Goal: Transaction & Acquisition: Purchase product/service

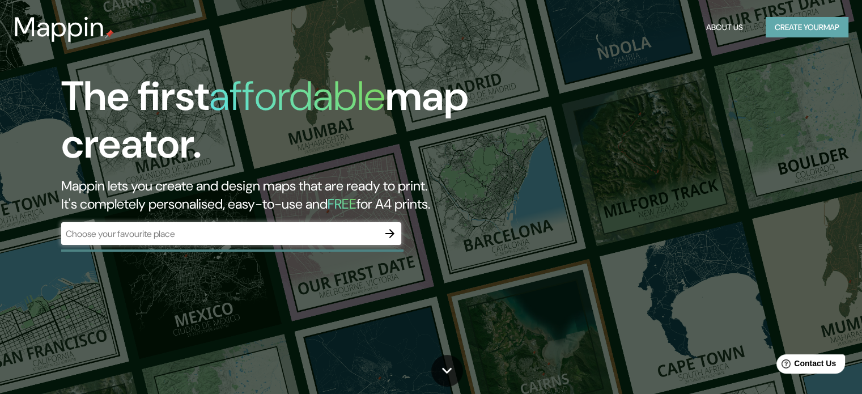
click at [782, 29] on button "Create your map" at bounding box center [807, 27] width 83 height 21
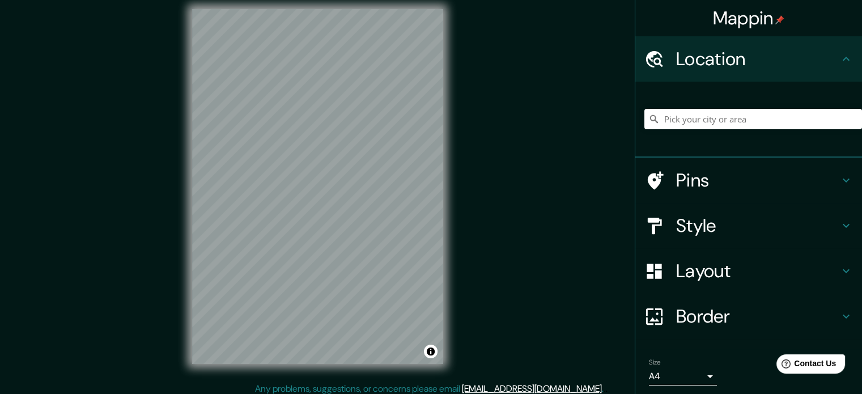
scroll to position [15, 0]
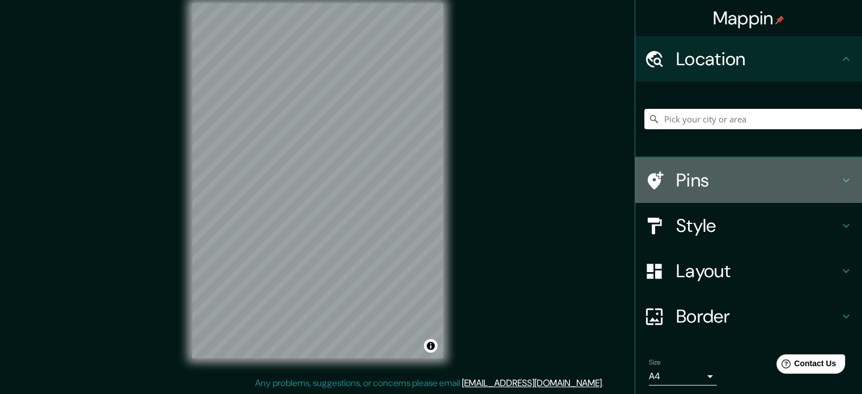
click at [842, 175] on icon at bounding box center [846, 180] width 14 height 14
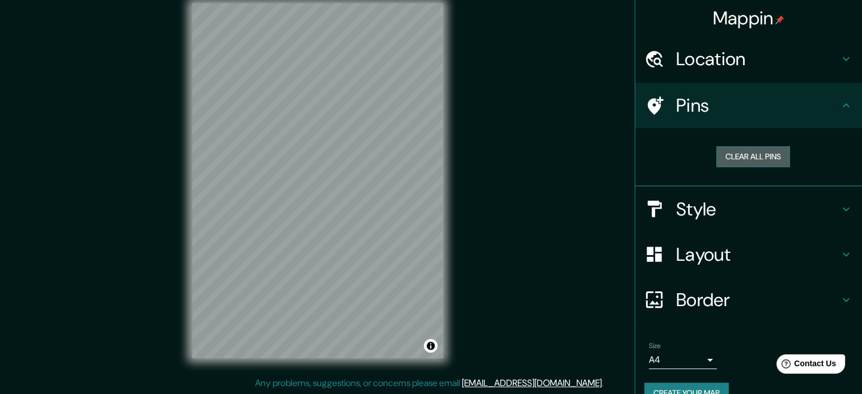
click at [771, 155] on button "Clear all pins" at bounding box center [753, 156] width 74 height 21
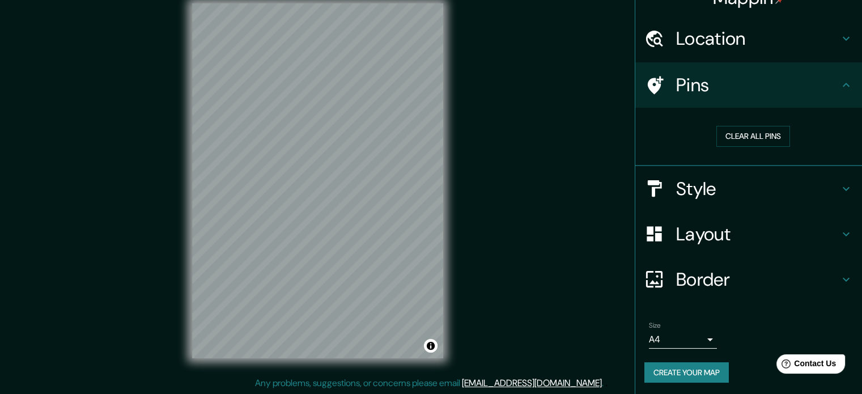
scroll to position [22, 0]
click at [745, 226] on h4 "Layout" at bounding box center [757, 233] width 163 height 23
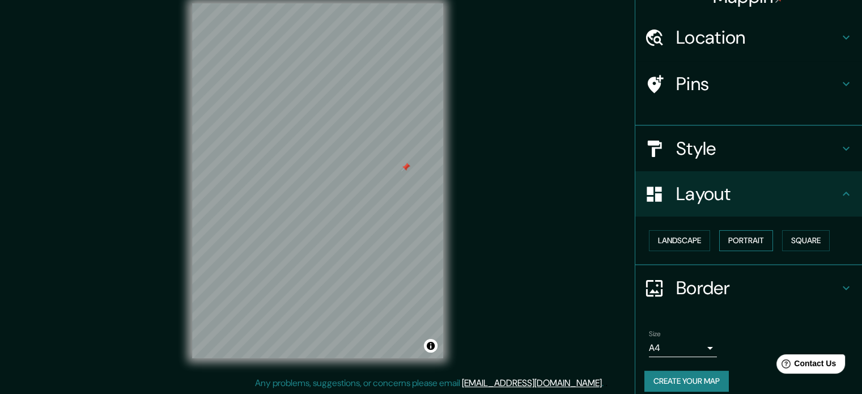
scroll to position [12, 0]
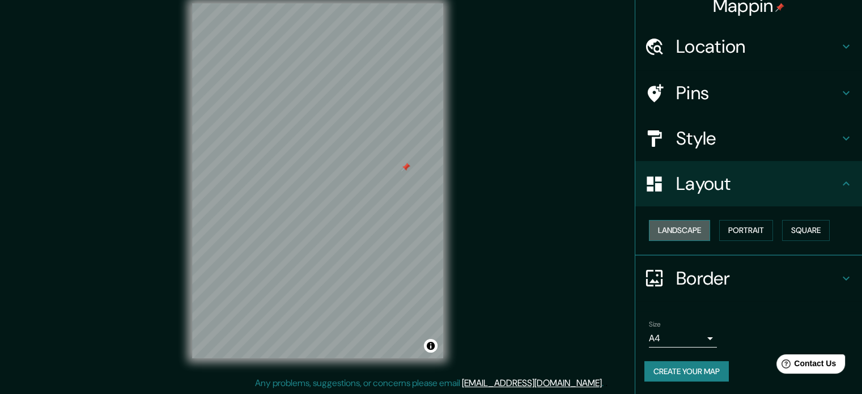
click at [693, 234] on button "Landscape" at bounding box center [679, 230] width 61 height 21
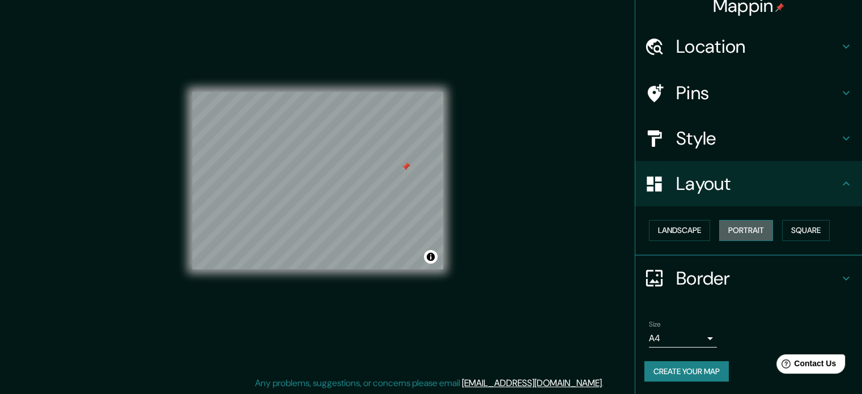
click at [743, 229] on button "Portrait" at bounding box center [746, 230] width 54 height 21
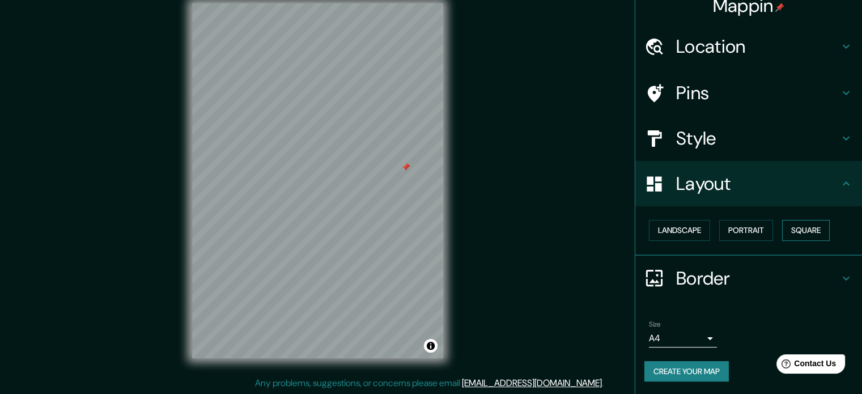
click at [782, 227] on button "Square" at bounding box center [806, 230] width 48 height 21
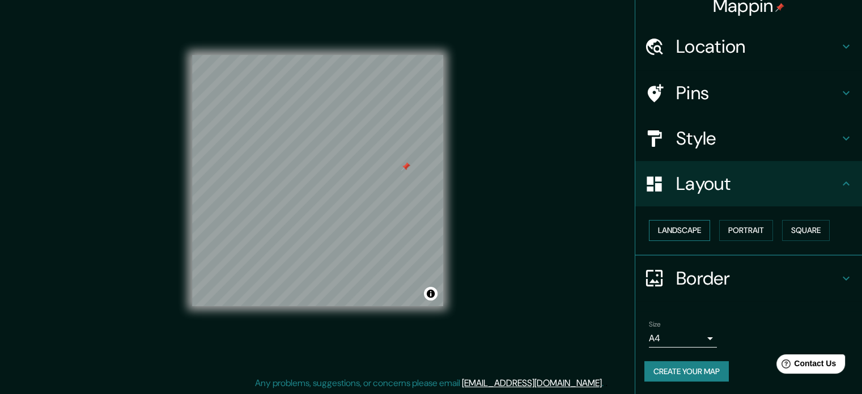
click at [671, 222] on button "Landscape" at bounding box center [679, 230] width 61 height 21
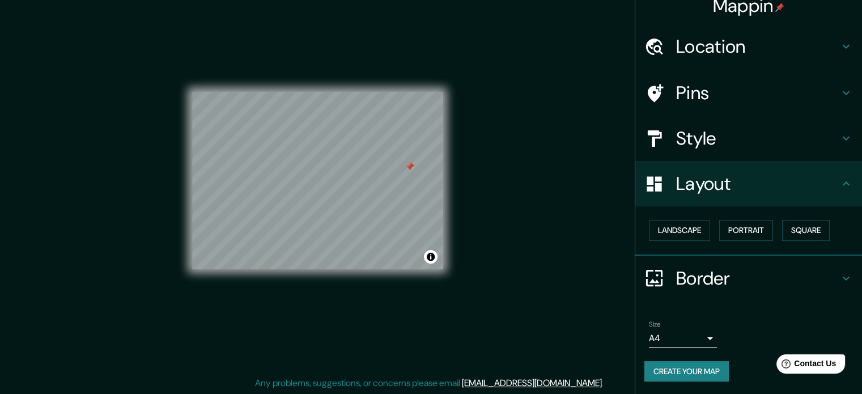
click at [500, 194] on div "Mappin Location Pins Style Layout Landscape Portrait Square Border Choose a bor…" at bounding box center [431, 189] width 862 height 409
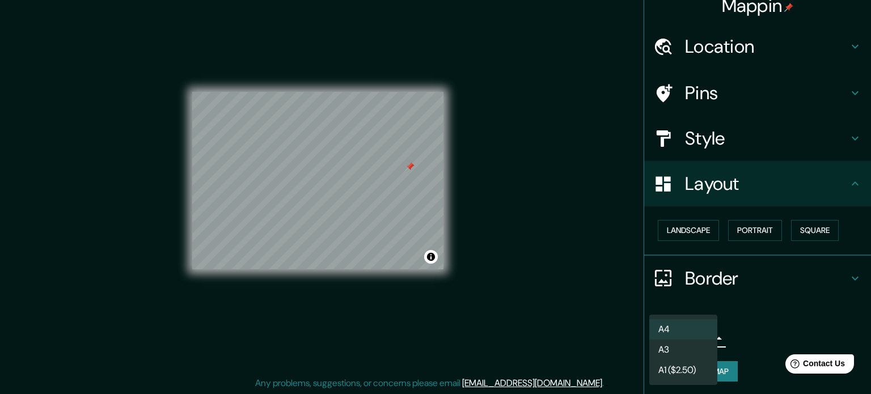
click at [702, 331] on body "Mappin Location Pins Style Layout Landscape Portrait Square Border Choose a bor…" at bounding box center [435, 182] width 871 height 394
click at [694, 366] on li "A1 ($2.50)" at bounding box center [683, 370] width 68 height 20
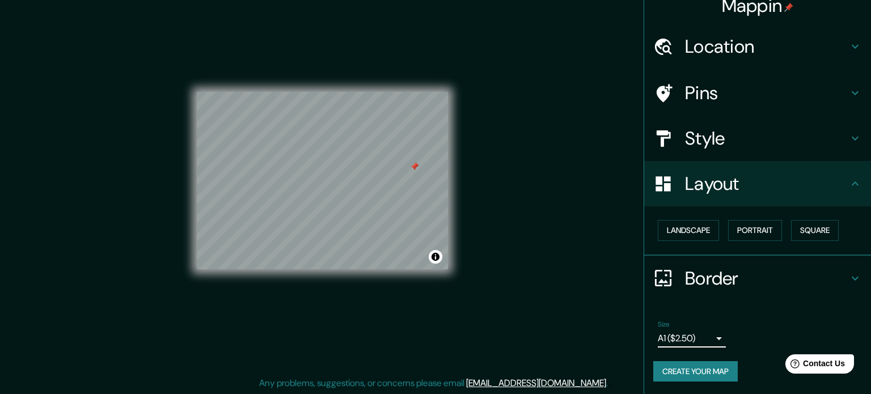
click at [680, 329] on body "Mappin Location Pins Style Layout Landscape Portrait Square Border Choose a bor…" at bounding box center [435, 182] width 871 height 394
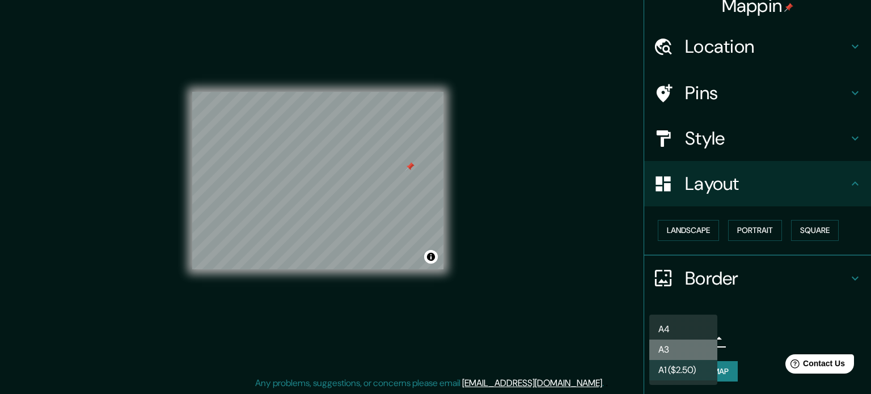
click at [677, 346] on li "A3" at bounding box center [683, 349] width 68 height 20
type input "a4"
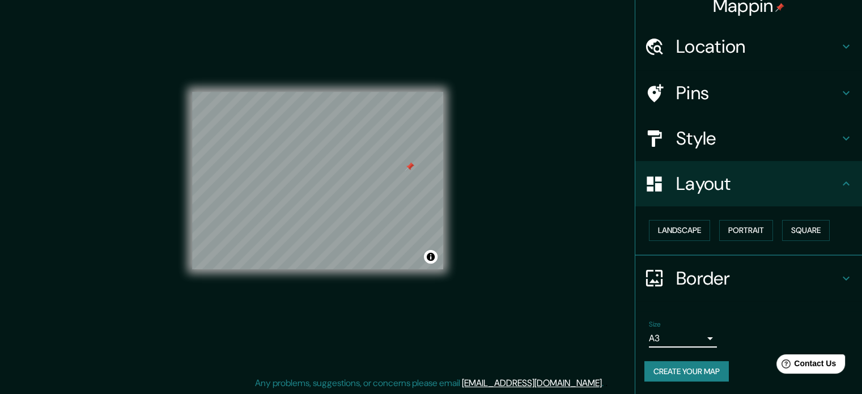
click at [826, 46] on h4 "Location" at bounding box center [757, 46] width 163 height 23
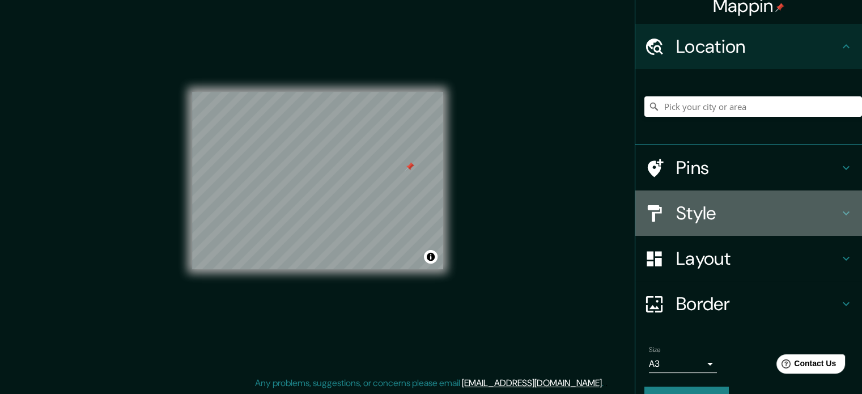
click at [773, 220] on h4 "Style" at bounding box center [757, 213] width 163 height 23
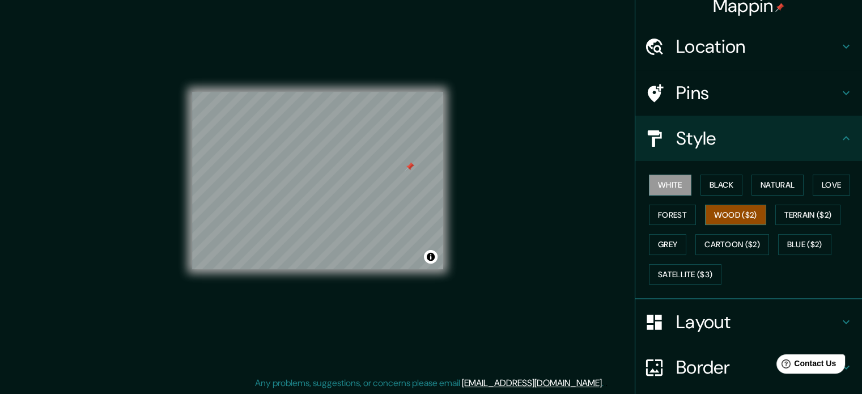
click at [721, 211] on button "Wood ($2)" at bounding box center [735, 215] width 61 height 21
click at [517, 172] on div "Mappin Location Pins Style White Black Natural Love Forest Wood ($2) Terrain ($…" at bounding box center [431, 189] width 862 height 409
click at [495, 160] on div "Mappin Location Pins Style White Black Natural Love Forest Wood ($2) Terrain ($…" at bounding box center [431, 189] width 862 height 409
click at [725, 320] on h4 "Layout" at bounding box center [757, 322] width 163 height 23
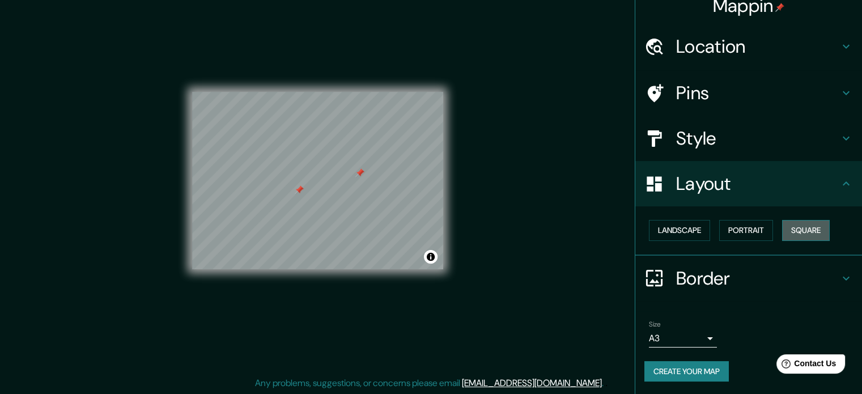
drag, startPoint x: 789, startPoint y: 233, endPoint x: 797, endPoint y: 231, distance: 8.7
click at [792, 233] on button "Square" at bounding box center [806, 230] width 48 height 21
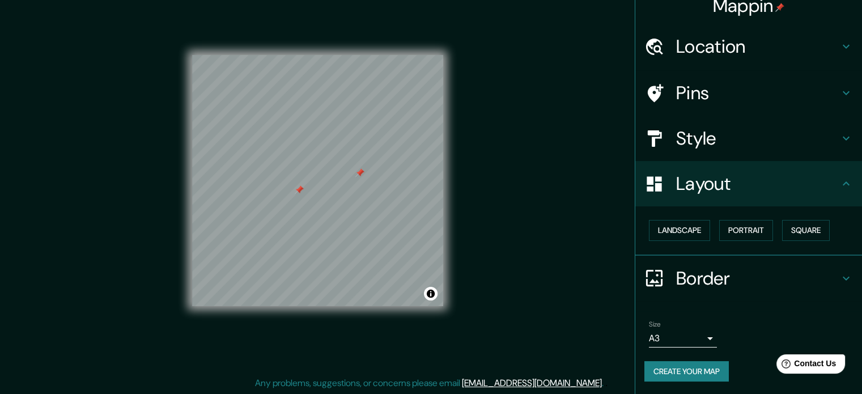
click at [166, 237] on div "Mappin Location Pins Style Layout Landscape Portrait Square Border Choose a bor…" at bounding box center [431, 189] width 862 height 409
drag, startPoint x: 186, startPoint y: 234, endPoint x: 188, endPoint y: 218, distance: 16.0
click at [167, 233] on div "Mappin Location Pins Style Layout Landscape Portrait Square Border Choose a bor…" at bounding box center [431, 189] width 862 height 409
click at [245, 176] on div at bounding box center [245, 174] width 9 height 9
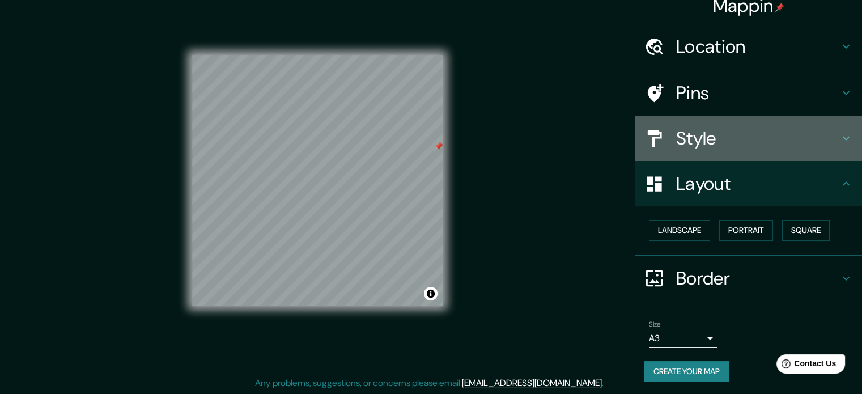
click at [842, 139] on icon at bounding box center [846, 138] width 14 height 14
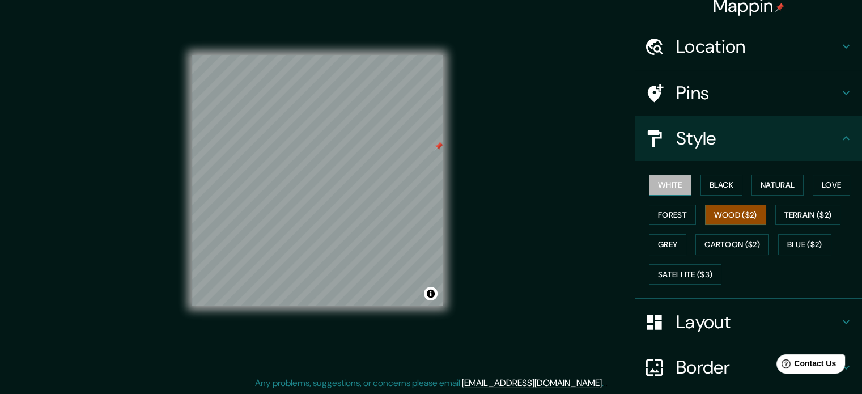
click at [665, 185] on button "White" at bounding box center [670, 185] width 43 height 21
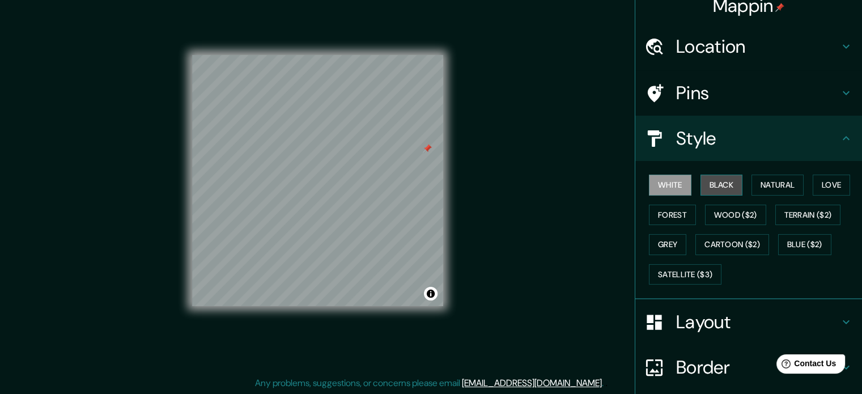
click at [711, 184] on button "Black" at bounding box center [721, 185] width 43 height 21
click at [755, 180] on button "Natural" at bounding box center [777, 185] width 52 height 21
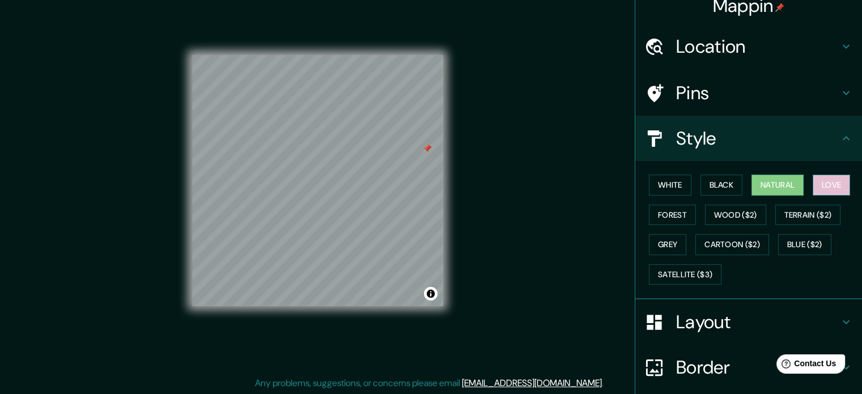
click at [842, 188] on button "Love" at bounding box center [831, 185] width 37 height 21
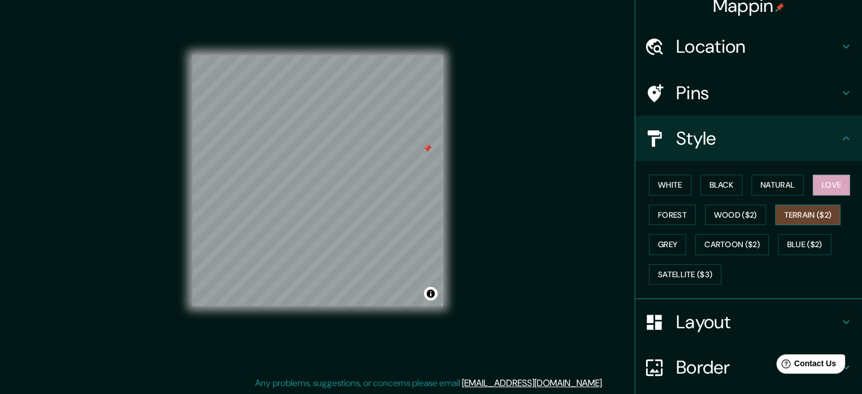
click at [809, 216] on button "Terrain ($2)" at bounding box center [808, 215] width 66 height 21
click at [730, 222] on button "Wood ($2)" at bounding box center [735, 215] width 61 height 21
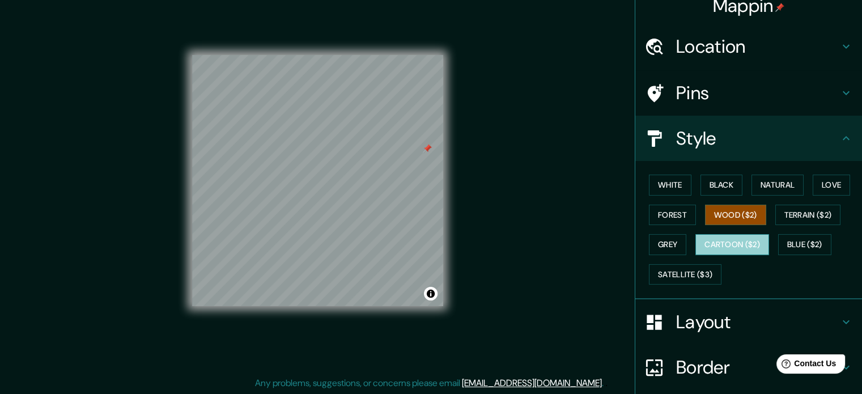
click at [752, 245] on button "Cartoon ($2)" at bounding box center [732, 244] width 74 height 21
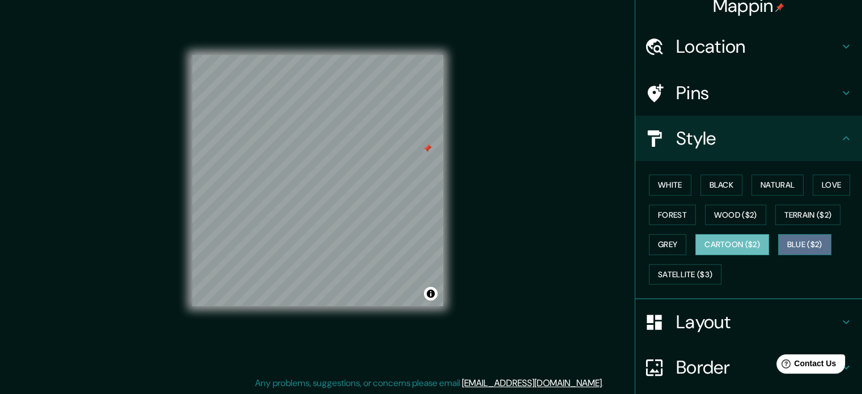
click at [797, 251] on button "Blue ($2)" at bounding box center [804, 244] width 53 height 21
click at [739, 234] on button "Cartoon ($2)" at bounding box center [732, 244] width 74 height 21
click at [363, 176] on div at bounding box center [363, 176] width 9 height 9
click at [376, 175] on div at bounding box center [371, 176] width 9 height 9
click at [366, 177] on div at bounding box center [367, 178] width 9 height 9
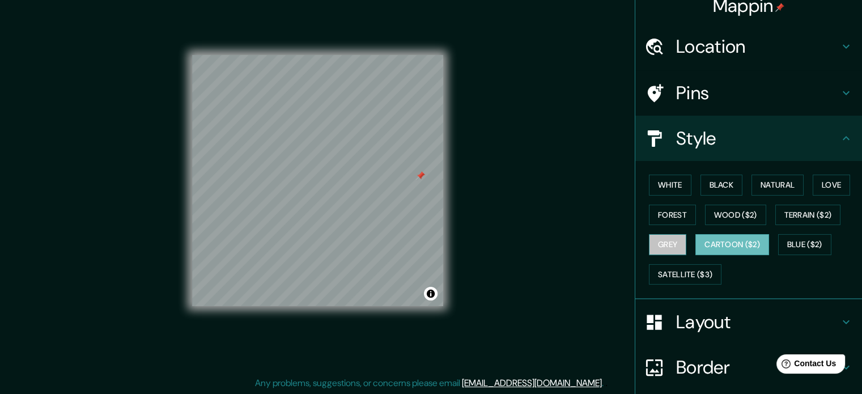
click at [665, 252] on button "Grey" at bounding box center [667, 244] width 37 height 21
click at [666, 182] on button "White" at bounding box center [670, 185] width 43 height 21
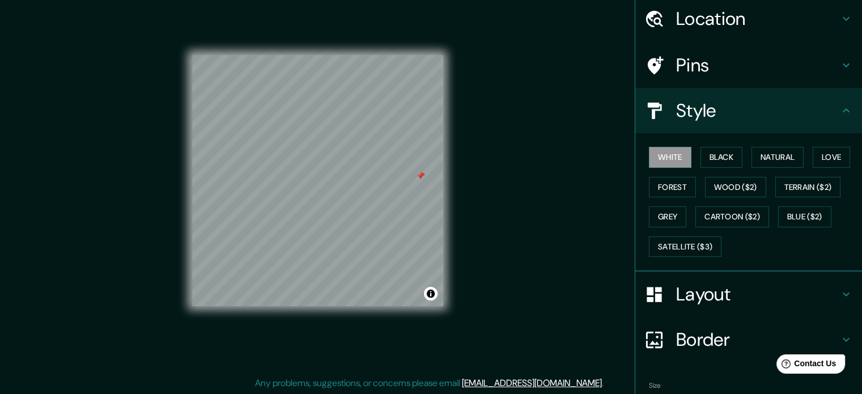
scroll to position [101, 0]
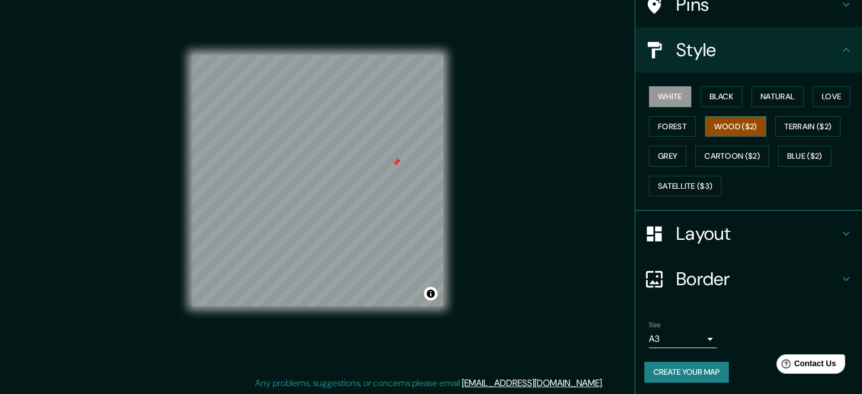
click at [725, 119] on button "Wood ($2)" at bounding box center [735, 126] width 61 height 21
click at [655, 120] on button "Forest" at bounding box center [672, 126] width 47 height 21
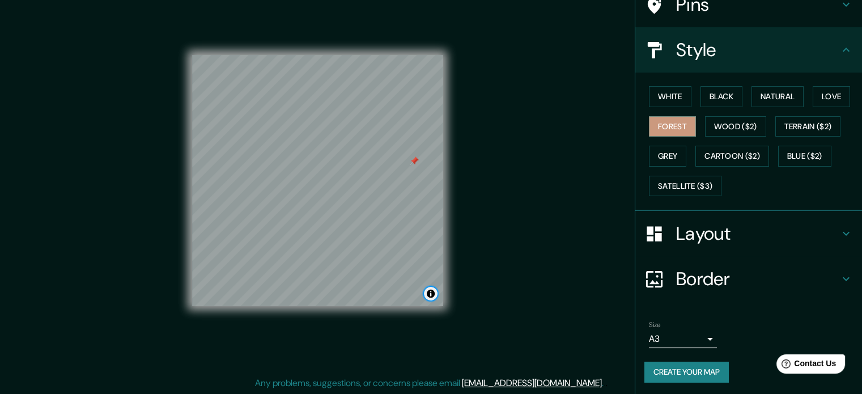
click at [435, 297] on button "Toggle attribution" at bounding box center [431, 294] width 14 height 14
click at [757, 232] on h4 "Layout" at bounding box center [757, 233] width 163 height 23
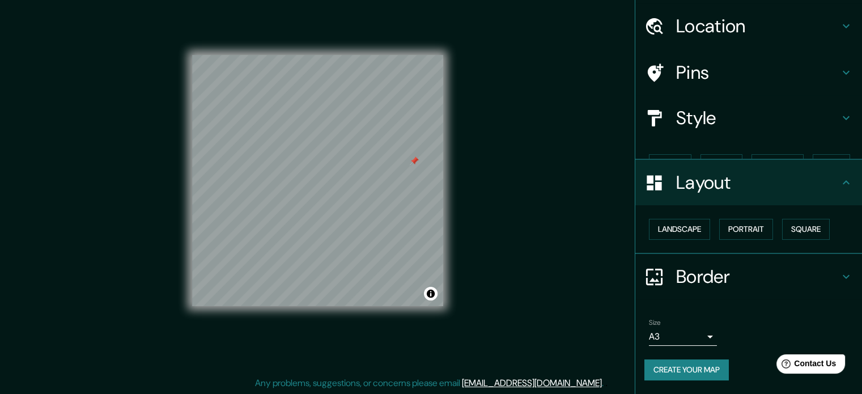
scroll to position [12, 0]
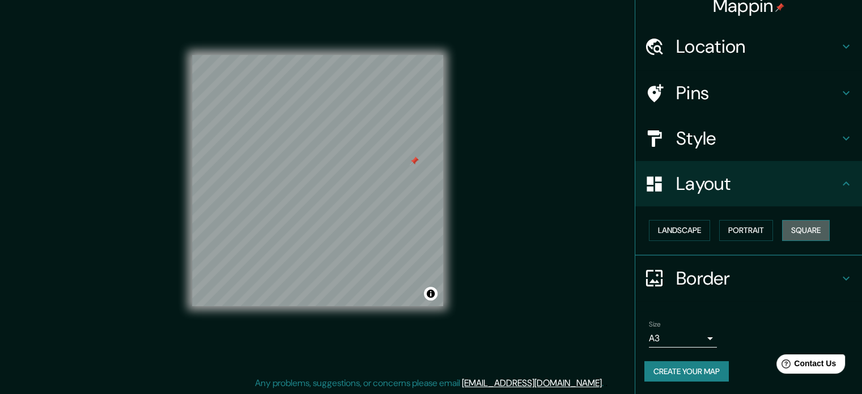
click at [787, 227] on button "Square" at bounding box center [806, 230] width 48 height 21
click at [801, 233] on button "Square" at bounding box center [806, 230] width 48 height 21
click at [751, 230] on button "Portrait" at bounding box center [746, 230] width 54 height 21
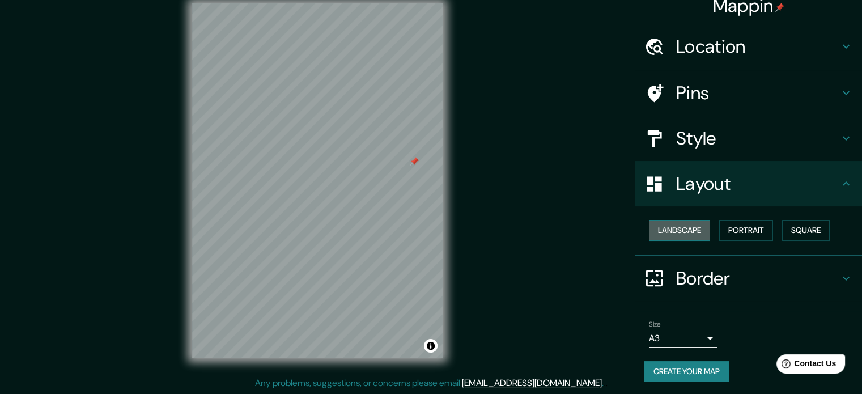
click at [682, 223] on button "Landscape" at bounding box center [679, 230] width 61 height 21
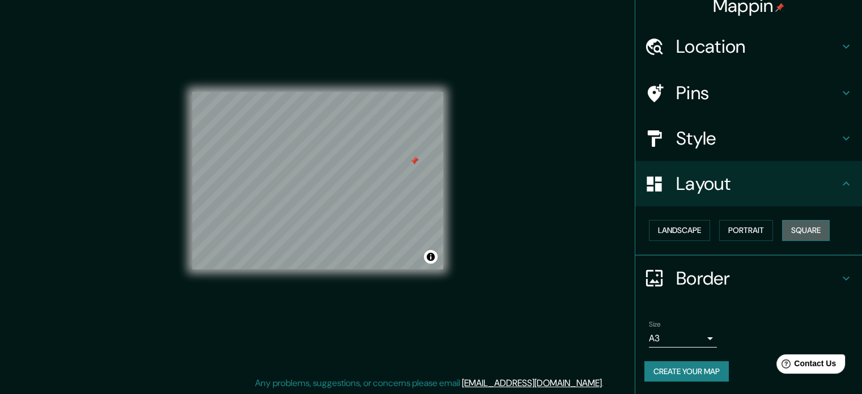
click at [792, 239] on button "Square" at bounding box center [806, 230] width 48 height 21
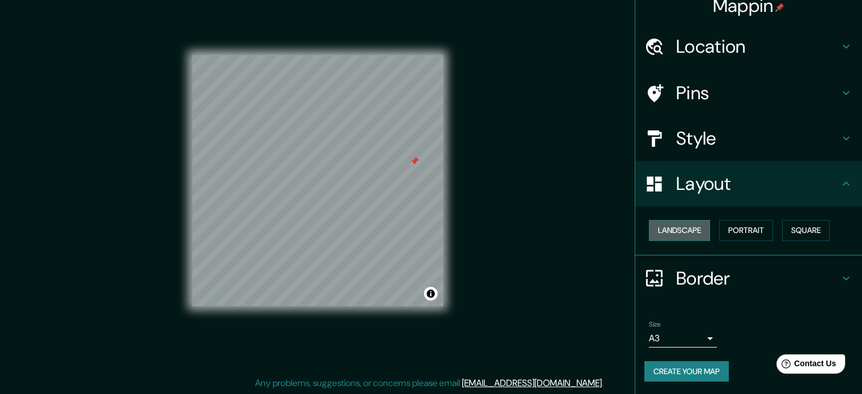
click at [673, 228] on button "Landscape" at bounding box center [679, 230] width 61 height 21
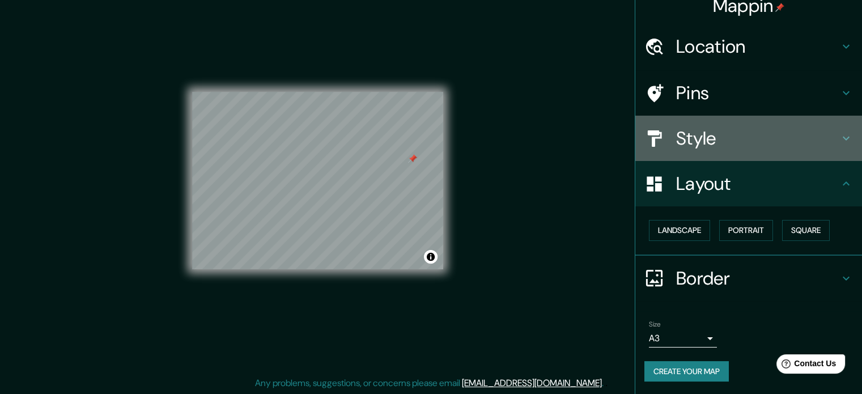
click at [826, 135] on h4 "Style" at bounding box center [757, 138] width 163 height 23
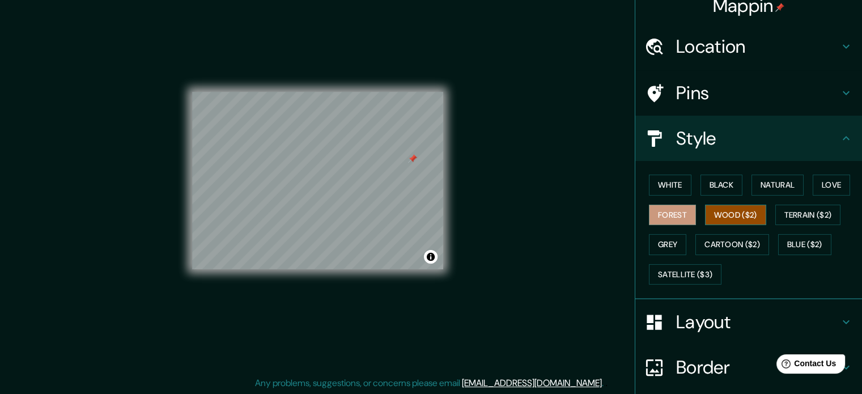
click at [717, 207] on button "Wood ($2)" at bounding box center [735, 215] width 61 height 21
click at [664, 243] on button "Grey" at bounding box center [667, 244] width 37 height 21
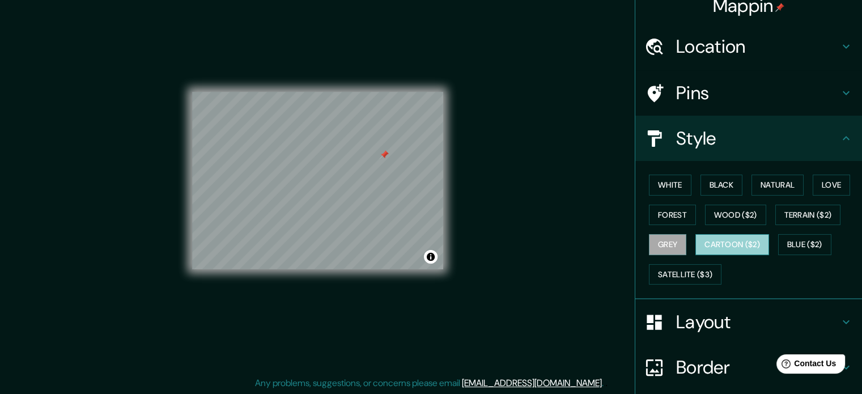
click at [735, 240] on button "Cartoon ($2)" at bounding box center [732, 244] width 74 height 21
click at [787, 241] on button "Blue ($2)" at bounding box center [804, 244] width 53 height 21
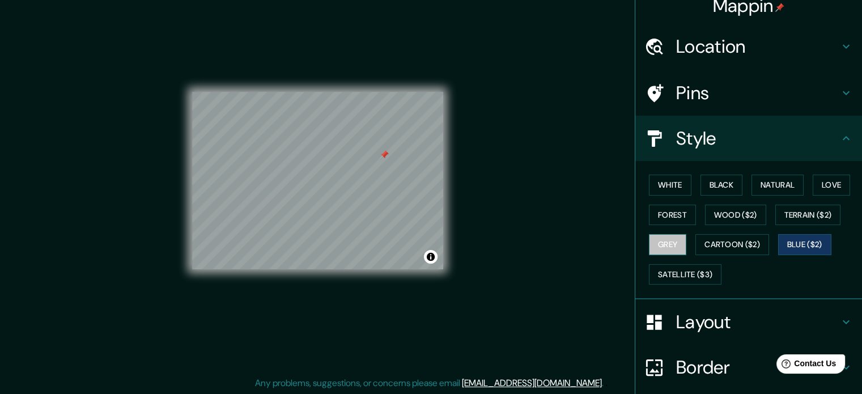
click at [655, 247] on button "Grey" at bounding box center [667, 244] width 37 height 21
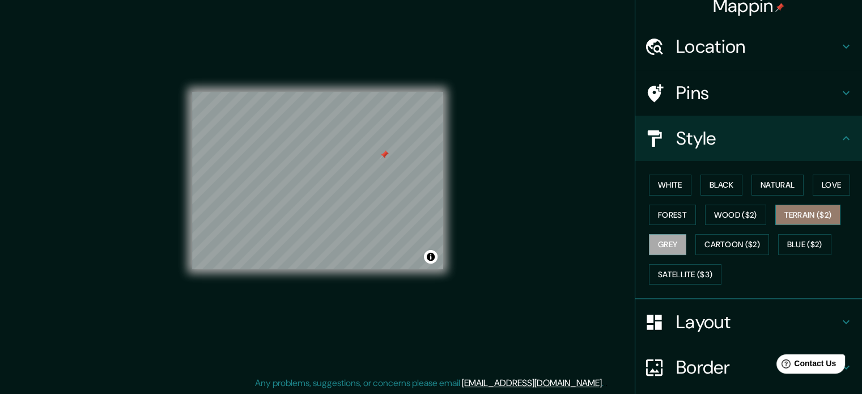
click at [820, 222] on button "Terrain ($2)" at bounding box center [808, 215] width 66 height 21
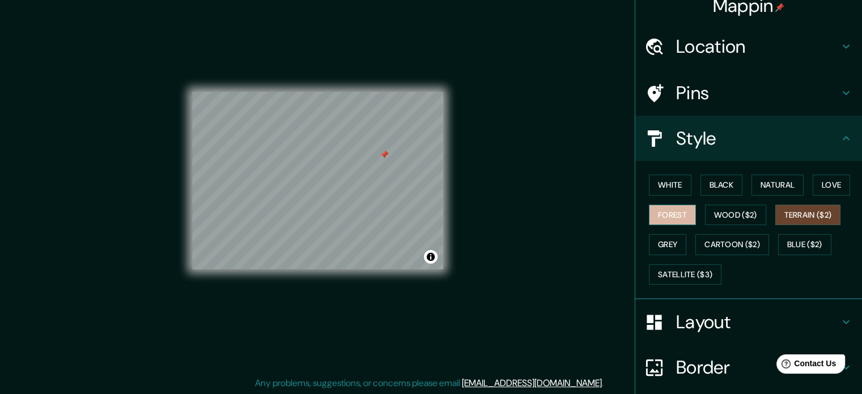
click at [677, 214] on button "Forest" at bounding box center [672, 215] width 47 height 21
